Goal: Register for event/course

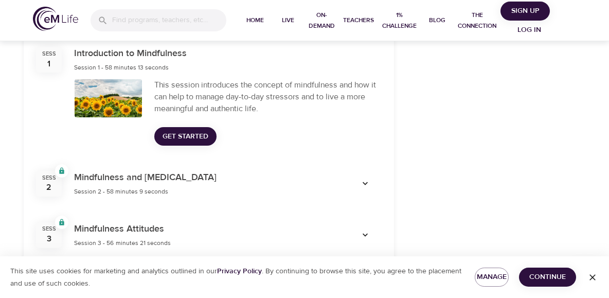
scroll to position [413, 0]
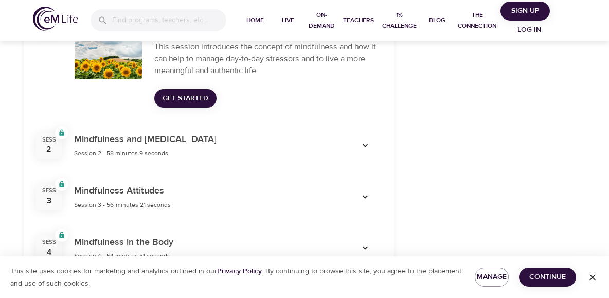
click at [210, 139] on div "Mindfulness and [MEDICAL_DATA] Session 2 - 58 minutes 9 seconds" at bounding box center [205, 145] width 262 height 27
click at [366, 141] on icon "button" at bounding box center [365, 145] width 10 height 10
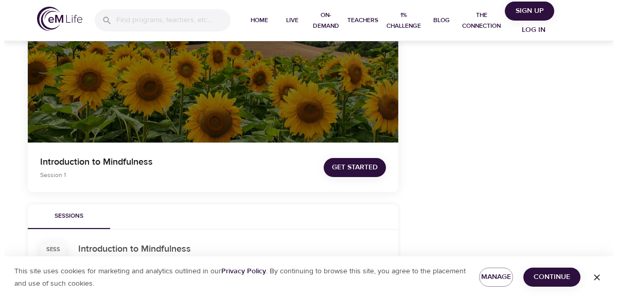
scroll to position [180, 0]
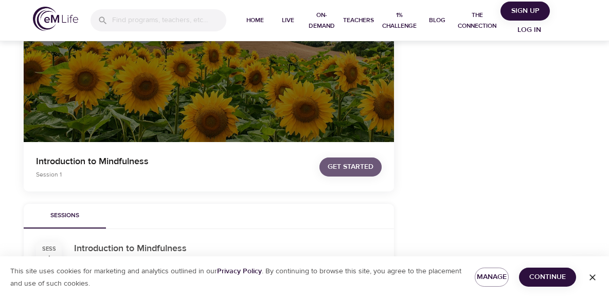
click at [364, 160] on span "Get Started" at bounding box center [351, 166] width 46 height 13
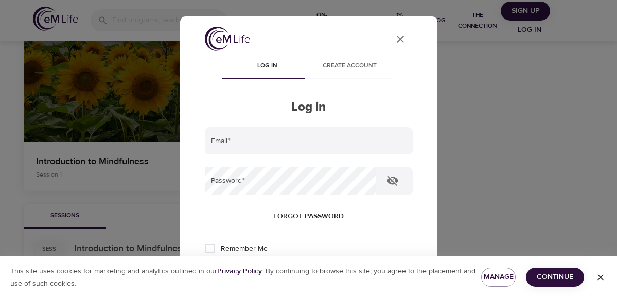
click at [359, 51] on div "User Profile" at bounding box center [309, 41] width 208 height 28
click at [361, 56] on button "Create account" at bounding box center [350, 67] width 82 height 25
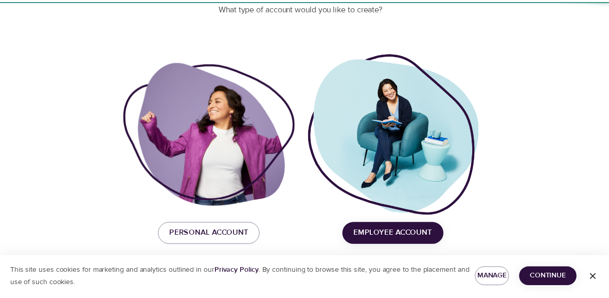
scroll to position [134, 0]
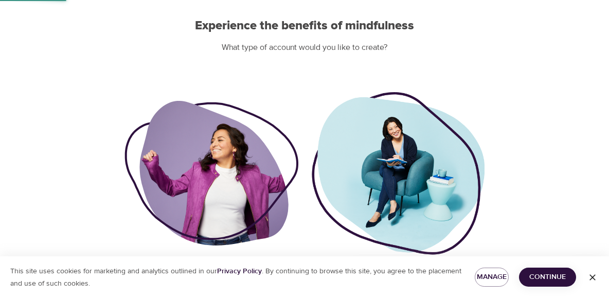
scroll to position [113, 0]
